Goal: Task Accomplishment & Management: Complete application form

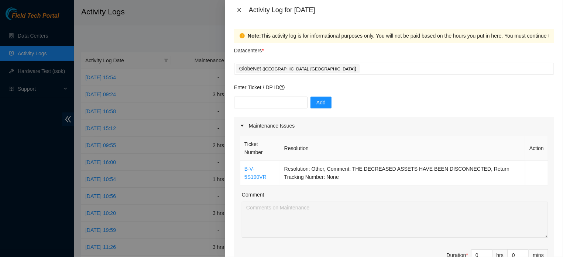
click at [237, 10] on icon "close" at bounding box center [239, 10] width 6 height 6
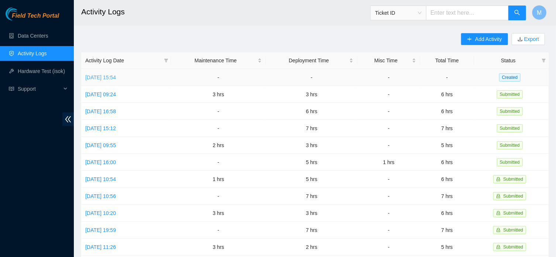
click at [116, 75] on link "[DATE] 15:54" at bounding box center [100, 78] width 31 height 6
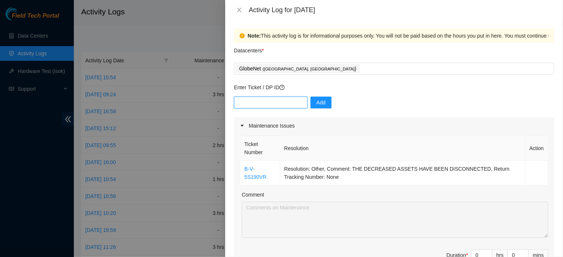
click at [263, 102] on input "text" at bounding box center [270, 103] width 73 height 12
paste input "B-V-5TM7STT"
type input "B-V-5TM7STT"
click at [316, 105] on span "Add" at bounding box center [320, 103] width 9 height 8
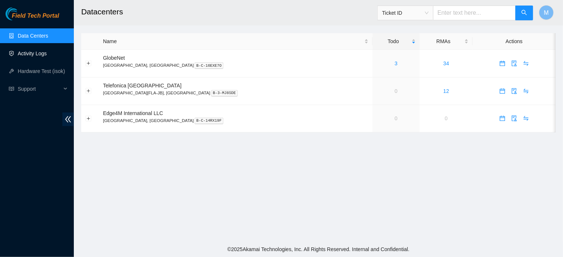
click at [33, 51] on link "Activity Logs" at bounding box center [32, 54] width 29 height 6
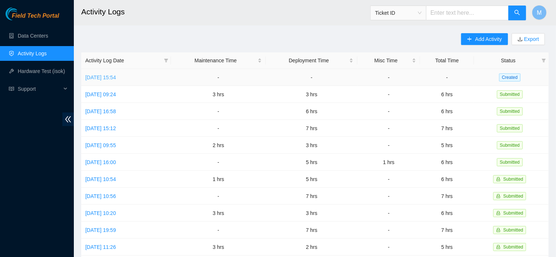
click at [116, 78] on link "[DATE] 15:54" at bounding box center [100, 78] width 31 height 6
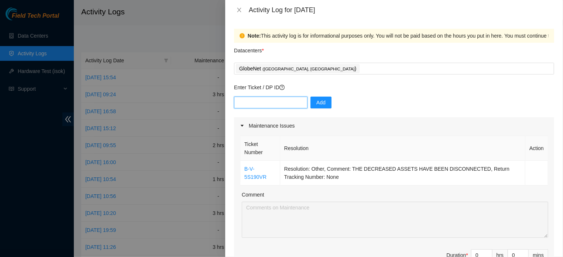
click at [278, 98] on input "text" at bounding box center [270, 103] width 73 height 12
paste input "B-V-5TM7STT"
type input "B-V-5TM7STT"
click at [325, 103] on button "Add" at bounding box center [321, 103] width 21 height 12
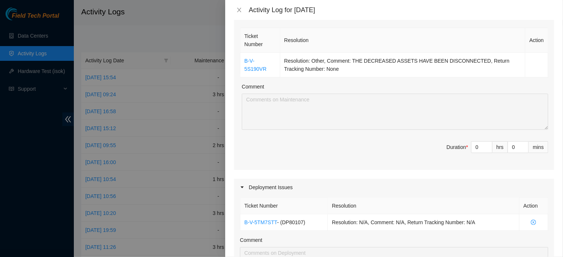
scroll to position [99, 0]
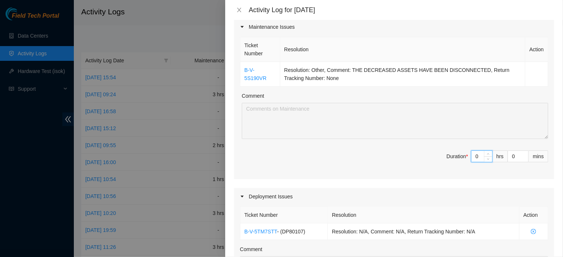
drag, startPoint x: 472, startPoint y: 164, endPoint x: 459, endPoint y: 165, distance: 12.6
click at [472, 162] on input "0" at bounding box center [482, 156] width 21 height 11
type input "1"
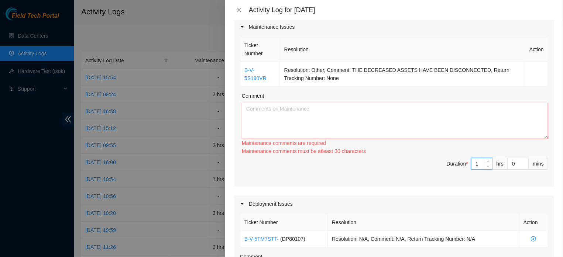
type input "1"
click at [353, 109] on textarea "Comment" at bounding box center [395, 121] width 306 height 36
paste textarea "B-V-5TM7STT"
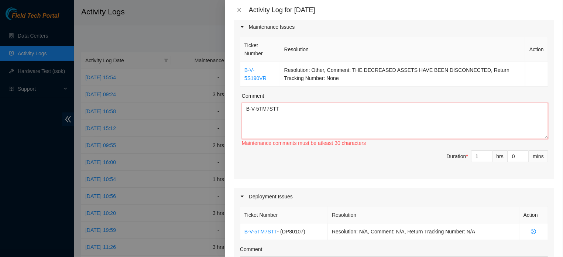
drag, startPoint x: 279, startPoint y: 108, endPoint x: 203, endPoint y: 119, distance: 77.2
click at [242, 119] on textarea "B-V-5TM7STT" at bounding box center [395, 121] width 306 height 36
paste textarea "S190VR – 2:00 PM TO 3:00 PM = 1:00 AM DEACTIVATION OF ALL EQUIPMENT IN FLZ.01.0…"
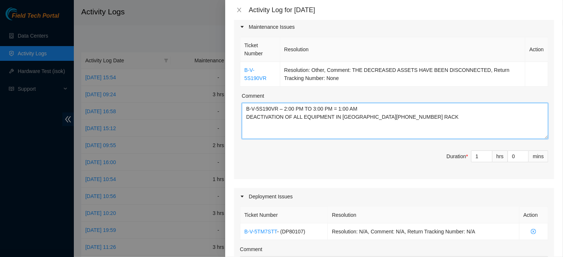
click at [364, 109] on textarea "B-V-5S190VR – 2:00 PM TO 3:00 PM = 1:00 AM DEACTIVATION OF ALL EQUIPMENT IN FLZ…" at bounding box center [395, 121] width 306 height 36
drag, startPoint x: 364, startPoint y: 109, endPoint x: 279, endPoint y: 109, distance: 84.9
click at [279, 109] on textarea "B-V-5S190VR – 2:00 PM TO 3:00 PM = 1:00 AM DEACTIVATION OF ALL EQUIPMENT IN FLZ…" at bounding box center [395, 121] width 306 height 36
type textarea "B-V-5S190VR DEACTIVATION OF ALL EQUIPMENT IN FLZ.01.04.05.02.02 RACK"
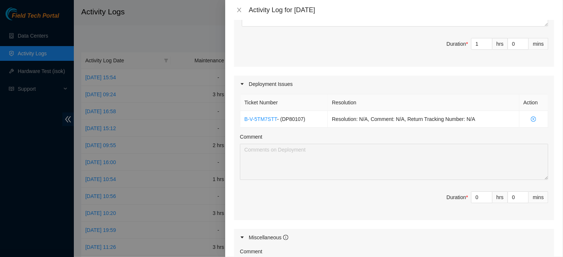
scroll to position [229, 0]
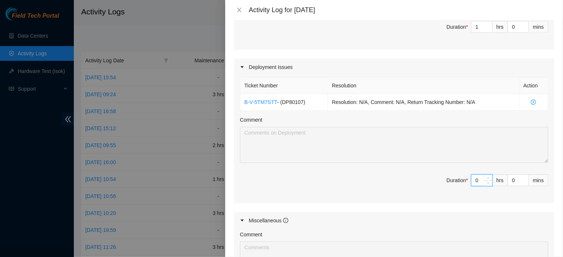
drag, startPoint x: 474, startPoint y: 197, endPoint x: 466, endPoint y: 196, distance: 8.5
click at [472, 186] on input "0" at bounding box center [482, 180] width 21 height 11
type input "1"
type input "2"
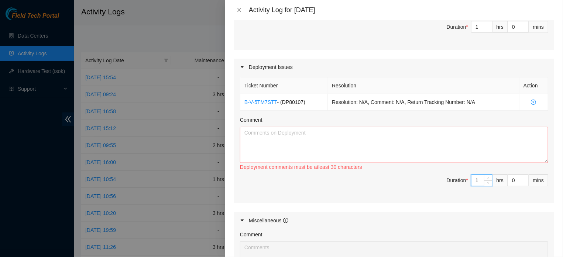
type input "1"
click at [361, 144] on textarea "Comment" at bounding box center [394, 145] width 308 height 36
paste textarea "B-V-5TM7STT – 3:00 PM TO 4:00 PM = 1:00 AM SEARCH AND CHECKING OF COLLECTION EQ…"
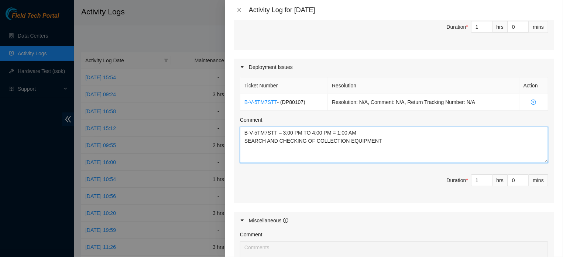
drag, startPoint x: 360, startPoint y: 140, endPoint x: 278, endPoint y: 142, distance: 82.7
click at [278, 142] on textarea "B-V-5TM7STT – 3:00 PM TO 4:00 PM = 1:00 AM SEARCH AND CHECKING OF COLLECTION EQ…" at bounding box center [394, 145] width 308 height 36
type textarea "B-V-5TM7STT SEARCH AND CHECKING OF COLLECTION EQUIPMENT"
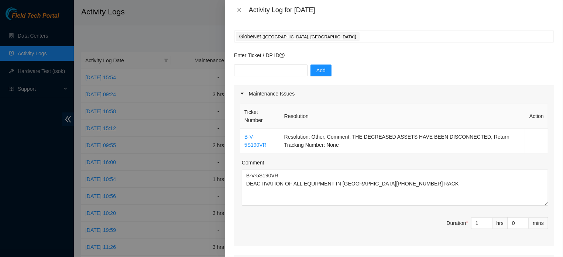
scroll to position [23, 0]
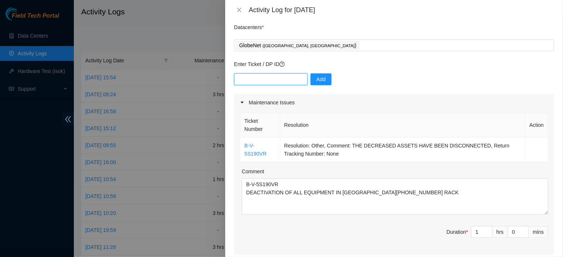
click at [263, 81] on input "text" at bounding box center [270, 79] width 73 height 12
paste input "B-V-5GMIWGR"
type input "B-V-5GMIWGR"
click at [322, 76] on span "Add" at bounding box center [320, 79] width 9 height 8
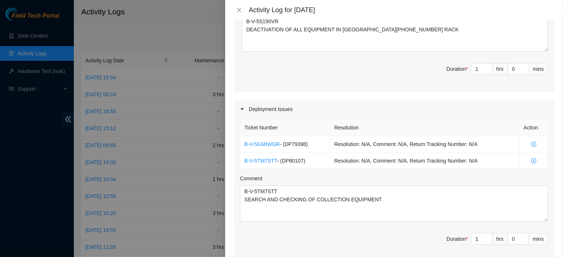
scroll to position [188, 0]
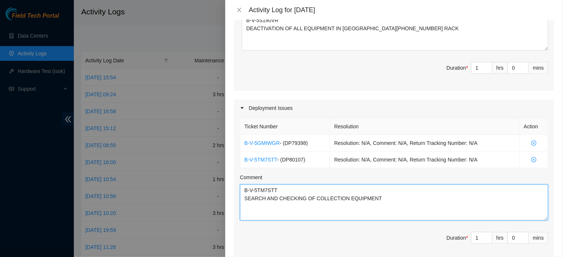
click at [244, 197] on textarea "B-V-5TM7STT SEARCH AND CHECKING OF COLLECTION EQUIPMENT" at bounding box center [394, 203] width 308 height 36
paste textarea "B-V-5GMIWGR - 9:00 AM TO 12:00 PM AND 4:00 PM TO 6:00 PM = 5:00 AM CONTINUATION…"
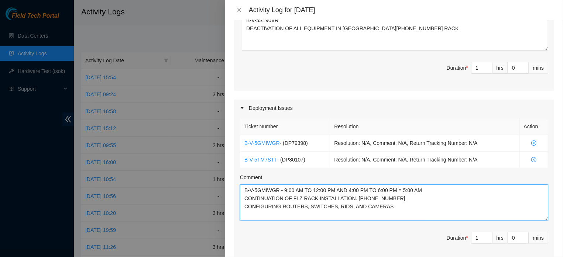
drag, startPoint x: 280, startPoint y: 198, endPoint x: 445, endPoint y: 192, distance: 165.5
click at [445, 192] on textarea "B-V-5GMIWGR - 9:00 AM TO 12:00 PM AND 4:00 PM TO 6:00 PM = 5:00 AM CONTINUATION…" at bounding box center [394, 203] width 308 height 36
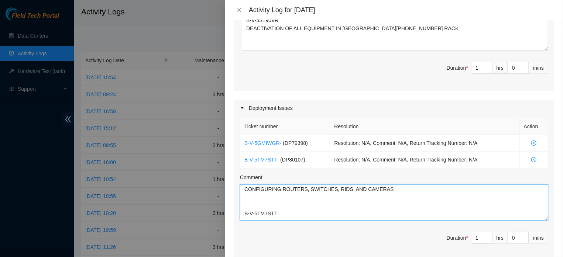
click at [418, 212] on textarea "B-V-5GMIWGR CONTINUATION OF FLZ RACK INSTALLATION. 02.02.19.05.07 CONFIGURING R…" at bounding box center [394, 203] width 308 height 36
type textarea "B-V-5GMIWGR CONTINUATION OF FLZ RACK INSTALLATION. 02.02.19.05.07 CONFIGURING R…"
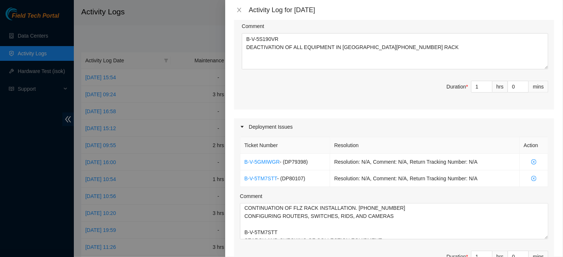
scroll to position [258, 0]
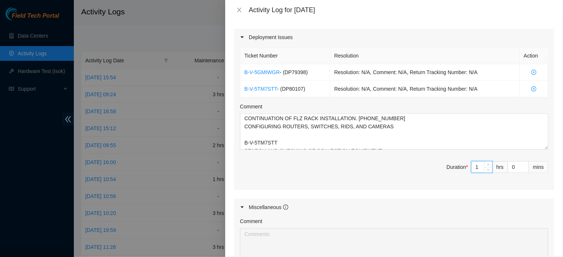
drag, startPoint x: 468, startPoint y: 181, endPoint x: 460, endPoint y: 183, distance: 8.1
click at [472, 173] on input "1" at bounding box center [482, 167] width 21 height 11
type input "6"
type input "7"
type input "6"
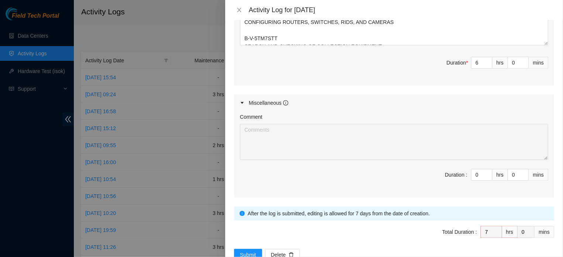
scroll to position [405, 0]
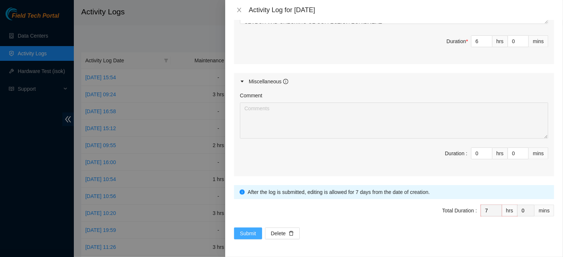
click at [247, 232] on span "Submit" at bounding box center [248, 234] width 16 height 8
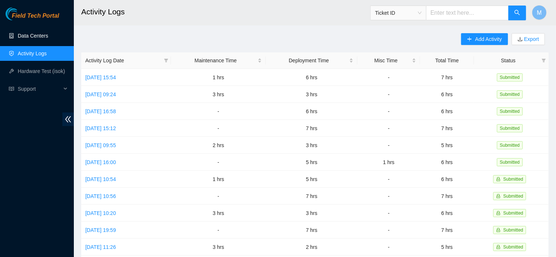
click at [38, 38] on link "Data Centers" at bounding box center [33, 36] width 30 height 6
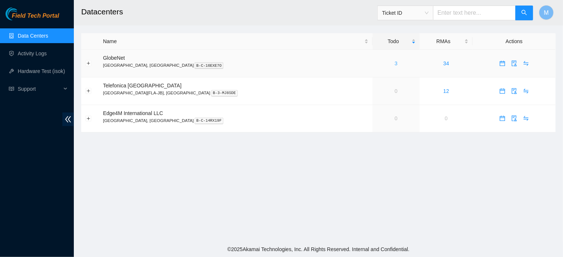
click at [395, 64] on link "3" at bounding box center [396, 64] width 3 height 6
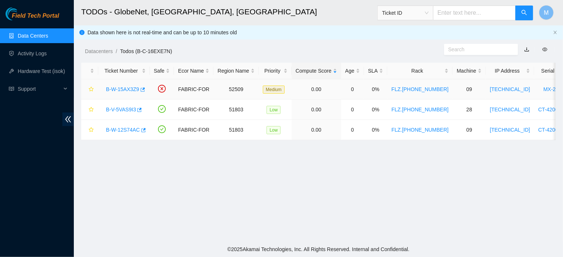
click at [110, 90] on link "B-W-15AX3Z9" at bounding box center [122, 89] width 33 height 6
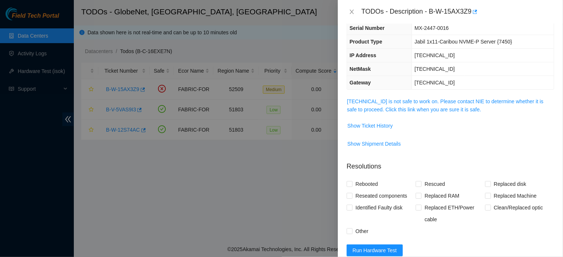
scroll to position [53, 0]
click at [407, 109] on link "23.12.41.172 is not safe to work on. Please contact NIE to determine whether it…" at bounding box center [445, 105] width 196 height 14
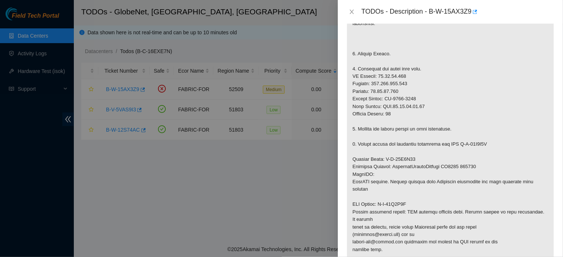
scroll to position [236, 0]
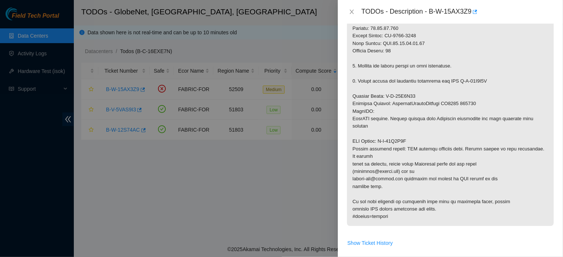
drag, startPoint x: 353, startPoint y: 107, endPoint x: 457, endPoint y: 224, distance: 156.7
click at [457, 224] on p at bounding box center [450, 70] width 207 height 313
copy p "Network: FreeFlow No suspension records found. Call NOCC (+1 617 444 3007) and …"
click at [350, 13] on icon "close" at bounding box center [352, 12] width 6 height 6
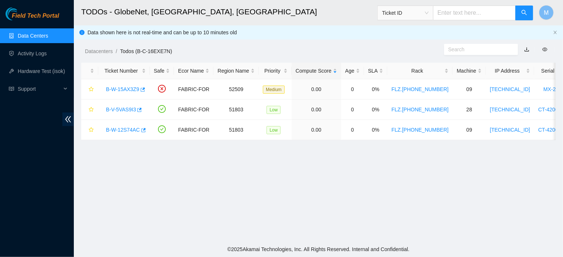
scroll to position [184, 0]
click at [121, 130] on link "B-W-12S74AC" at bounding box center [123, 130] width 34 height 6
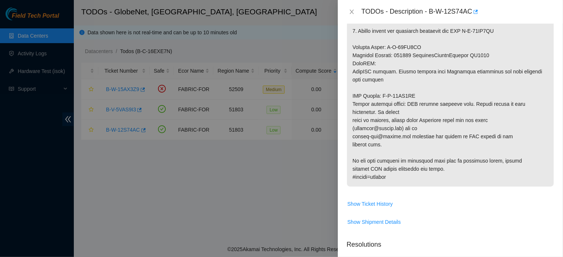
scroll to position [359, 0]
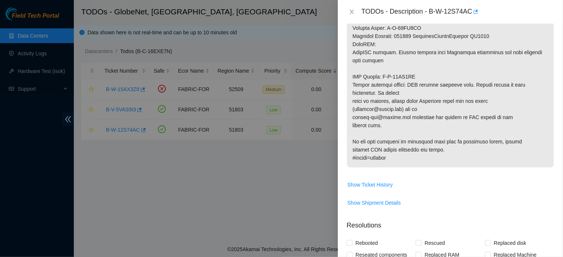
drag, startPoint x: 354, startPoint y: 43, endPoint x: 484, endPoint y: 148, distance: 167.2
copy p "Network: FreeFlow This machine is currently suspended: target target_type ticke…"
click at [350, 13] on icon "close" at bounding box center [352, 12] width 6 height 6
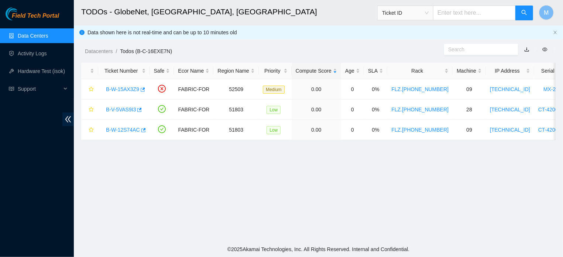
scroll to position [184, 0]
click at [126, 110] on link "B-V-5VAS9I3" at bounding box center [121, 110] width 30 height 6
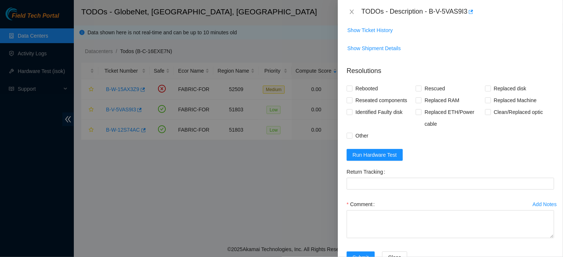
scroll to position [302, 0]
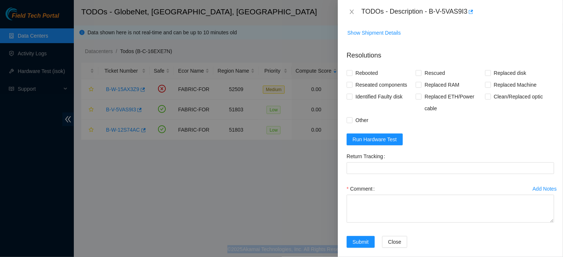
drag, startPoint x: 556, startPoint y: 213, endPoint x: 563, endPoint y: 154, distance: 59.1
click at [563, 154] on div "Problem Type Hardware Sub Type Tier 1 Rack Number FLZ.02.02.19.07.08 Machine Nu…" at bounding box center [450, 141] width 225 height 234
click at [549, 188] on div "Add Notes Comment" at bounding box center [450, 209] width 213 height 53
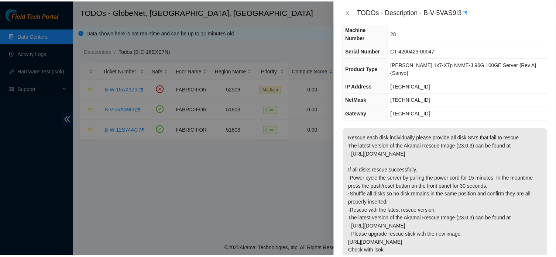
scroll to position [7, 0]
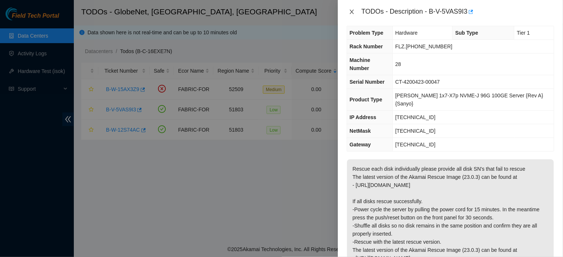
click at [351, 11] on icon "close" at bounding box center [352, 12] width 4 height 4
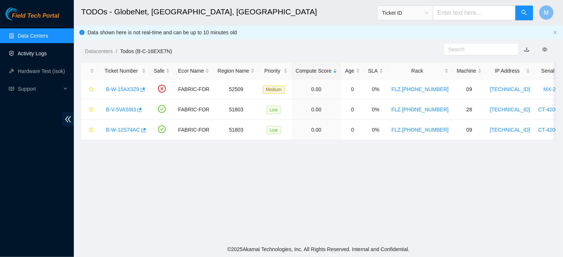
click at [25, 51] on link "Activity Logs" at bounding box center [32, 54] width 29 height 6
